Goal: Find specific page/section

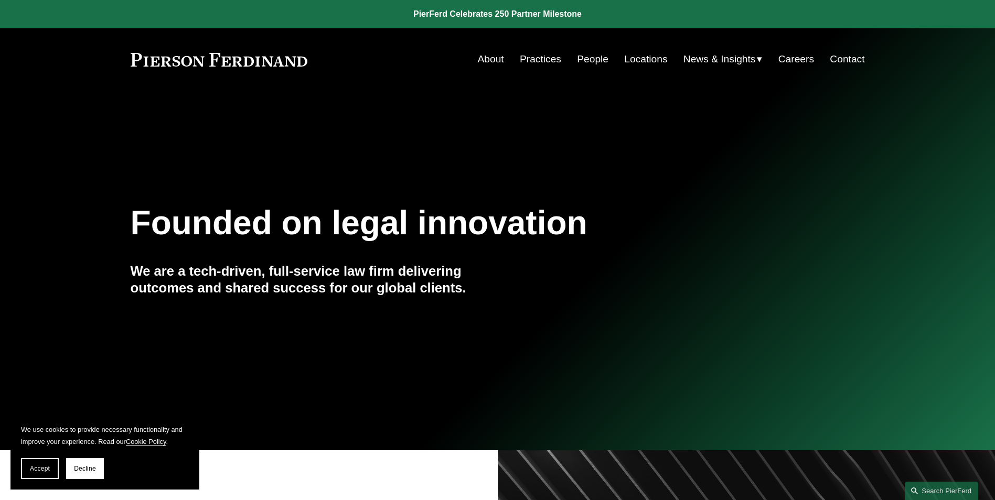
click at [591, 55] on link "People" at bounding box center [592, 59] width 31 height 20
